Goal: Information Seeking & Learning: Learn about a topic

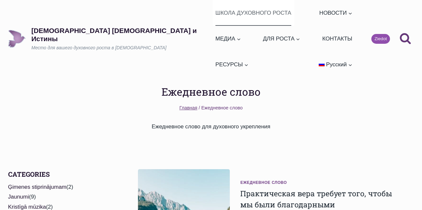
click at [213, 15] on link "ШКОЛА ДУХОВНОГО РОСТА" at bounding box center [253, 13] width 81 height 26
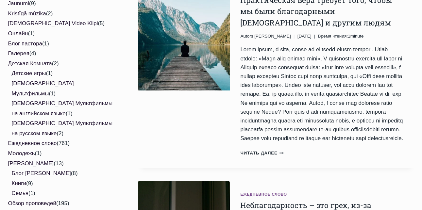
scroll to position [196, 0]
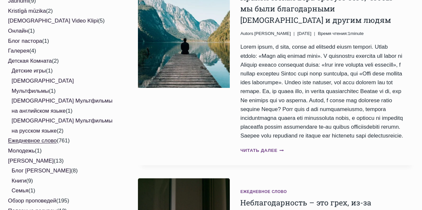
click at [257, 148] on link "Читать далее Практическая вера требует того, чтобы мы были благодарными Богу и …" at bounding box center [262, 150] width 44 height 5
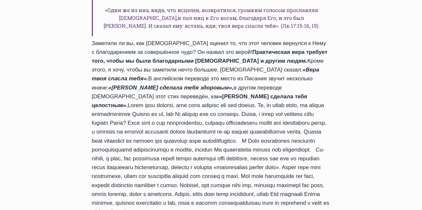
scroll to position [849, 0]
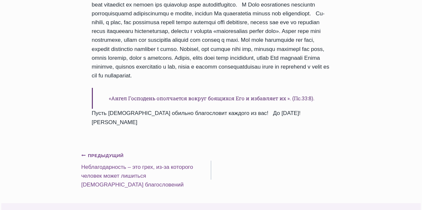
click at [93, 152] on small "Предыдущий Предыдущий" at bounding box center [102, 155] width 42 height 7
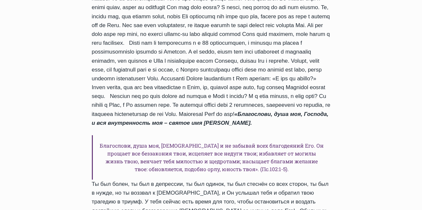
scroll to position [882, 0]
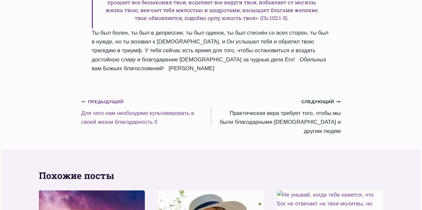
click at [104, 103] on small "Предыдущий Предыдущий" at bounding box center [102, 101] width 42 height 7
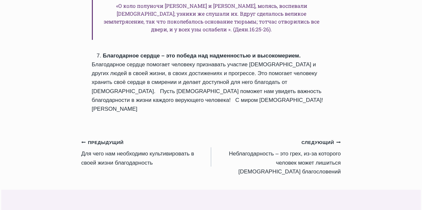
scroll to position [1045, 0]
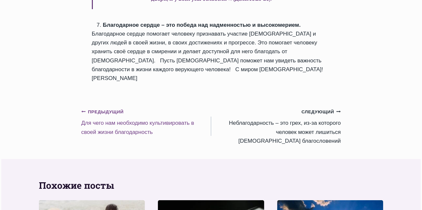
click at [123, 107] on link "Предыдущий Предыдущий Для чего нам необходимо культивировать в своей жизни благ…" at bounding box center [146, 121] width 130 height 29
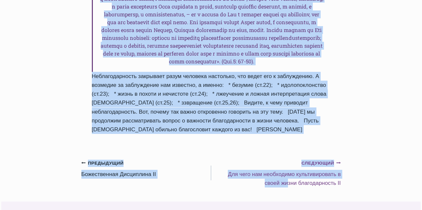
scroll to position [882, 0]
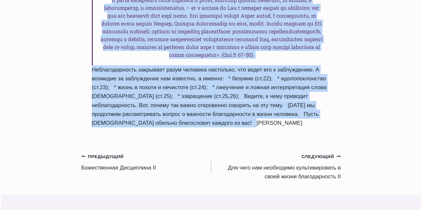
drag, startPoint x: 105, startPoint y: 53, endPoint x: 218, endPoint y: 101, distance: 123.4
copy div "Для чего нам необходимо культивировать в своей жизни благодарность Автор Пастор…"
click at [310, 153] on small "Следующий Продолжить" at bounding box center [320, 156] width 39 height 7
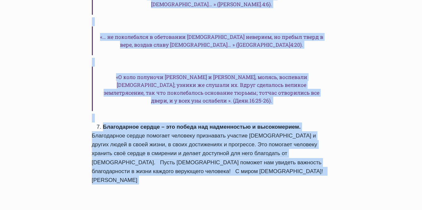
scroll to position [943, 0]
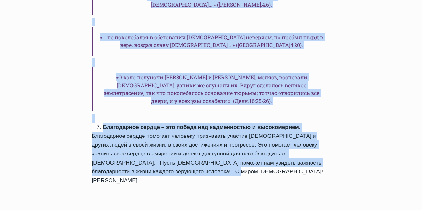
drag, startPoint x: 96, startPoint y: 80, endPoint x: 169, endPoint y: 97, distance: 74.4
copy div "Для чего нам необходимо культивировать в своей жизни благодарность II Автор Пас…"
click at [253, 209] on div "Следующий Продолжить" at bounding box center [279, 213] width 124 height 9
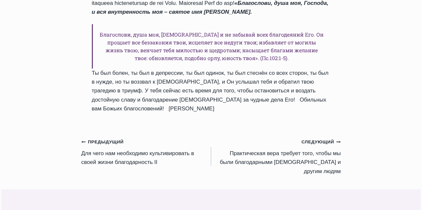
scroll to position [849, 0]
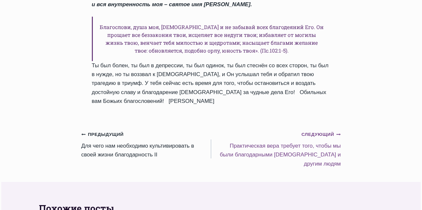
click at [313, 135] on small "Следующий Продолжить" at bounding box center [320, 134] width 39 height 7
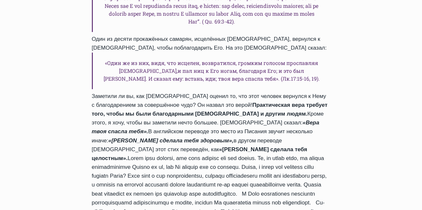
scroll to position [816, 0]
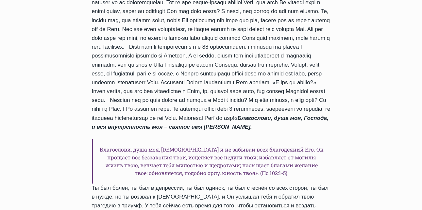
scroll to position [849, 0]
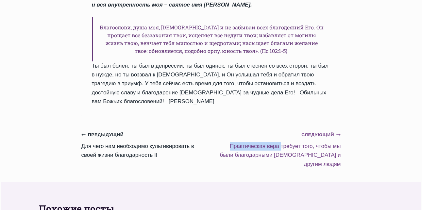
drag, startPoint x: 230, startPoint y: 144, endPoint x: 280, endPoint y: 147, distance: 50.4
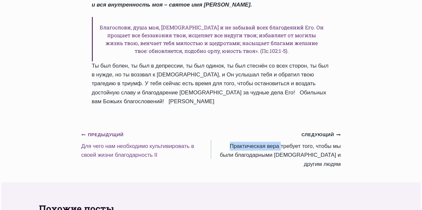
click at [102, 135] on small "Предыдущий Предыдущий" at bounding box center [102, 134] width 42 height 7
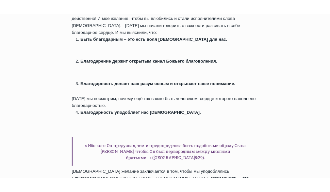
scroll to position [294, 0]
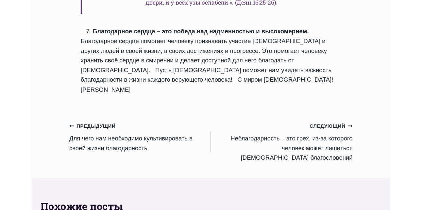
scroll to position [980, 0]
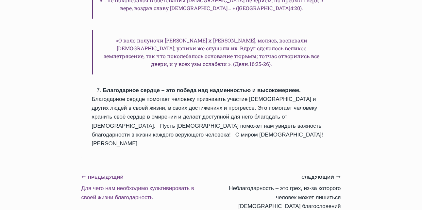
click at [132, 172] on link "Предыдущий Предыдущий Для чего нам необходимо культивировать в своей жизни благ…" at bounding box center [146, 186] width 130 height 29
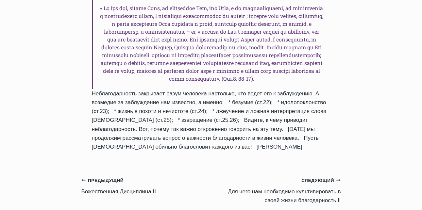
scroll to position [914, 0]
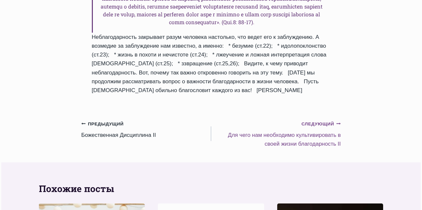
click at [269, 119] on link "Следующий Продолжить Для чего нам необходимо культивировать в своей жизни благо…" at bounding box center [276, 133] width 130 height 29
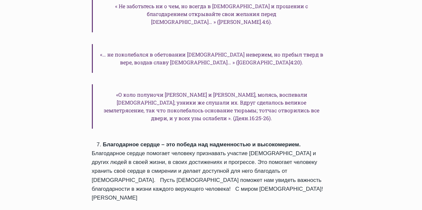
scroll to position [1012, 0]
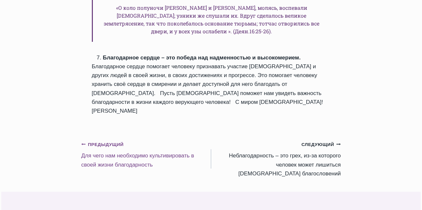
click at [111, 140] on link "Предыдущий Предыдущий Для чего нам необходимо культивировать в своей жизни благ…" at bounding box center [146, 154] width 130 height 29
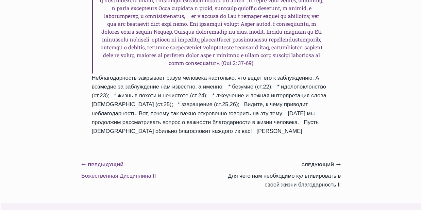
scroll to position [849, 0]
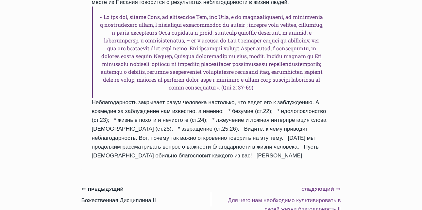
click at [308, 185] on link "Следующий Продолжить Для чего нам необходимо культивировать в своей жизни благо…" at bounding box center [276, 199] width 130 height 29
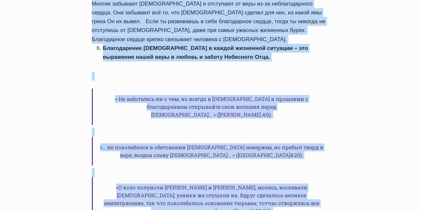
scroll to position [947, 0]
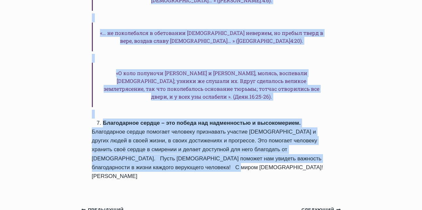
drag, startPoint x: 92, startPoint y: 42, endPoint x: 191, endPoint y: 95, distance: 112.4
copy div "Для чего нам необходимо культивировать в своей жизни благодарность II Автор Пас…"
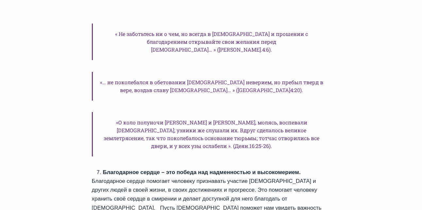
scroll to position [882, 0]
